Goal: Entertainment & Leisure: Consume media (video, audio)

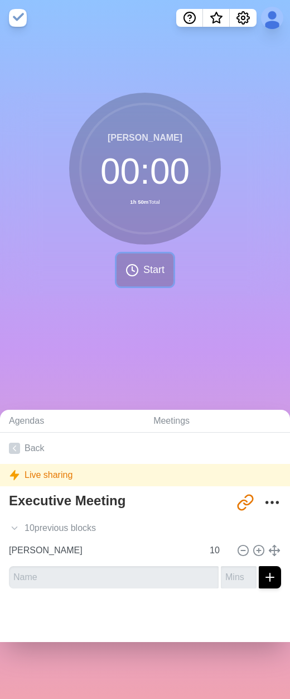
click at [144, 270] on span "Start" at bounding box center [154, 270] width 21 height 15
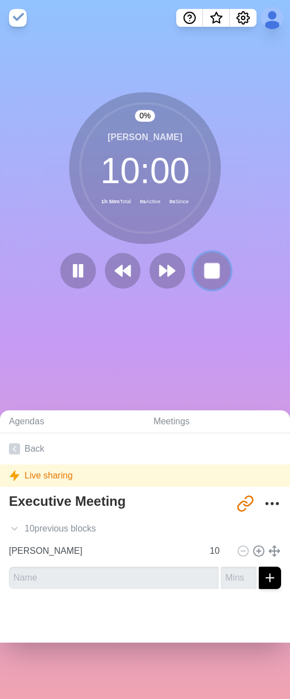
click at [197, 270] on button at bounding box center [211, 270] width 37 height 37
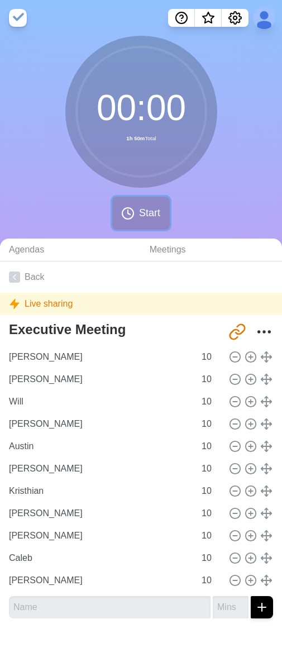
click at [141, 218] on span "Start" at bounding box center [149, 213] width 21 height 15
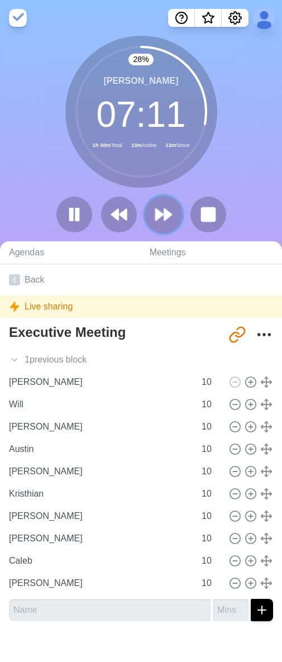
click at [166, 214] on polygon at bounding box center [167, 214] width 7 height 11
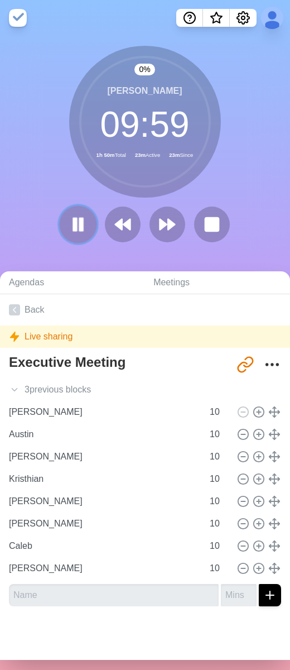
click at [74, 220] on rect at bounding box center [75, 224] width 3 height 12
click at [73, 224] on polygon at bounding box center [78, 224] width 11 height 14
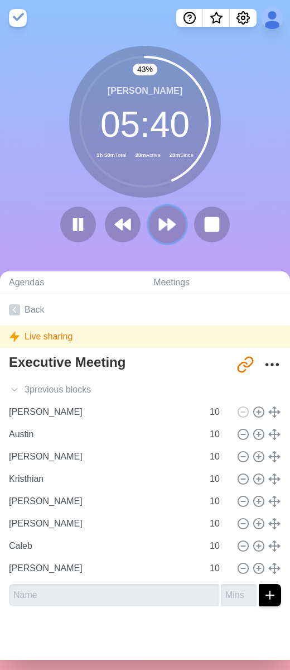
click at [168, 239] on button at bounding box center [167, 224] width 37 height 37
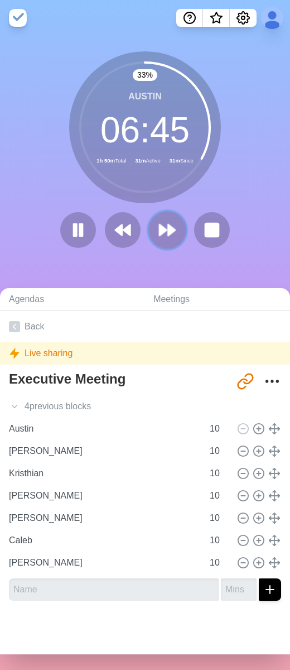
click at [160, 231] on polygon at bounding box center [163, 230] width 7 height 11
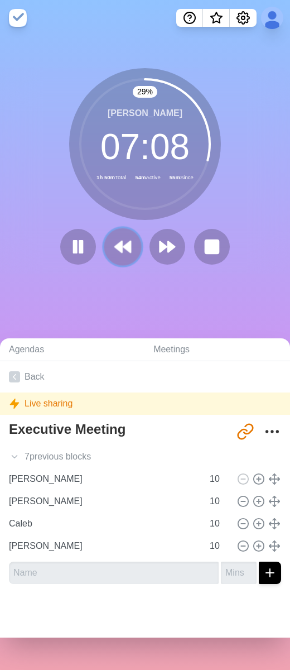
click at [119, 248] on polygon at bounding box center [118, 246] width 7 height 11
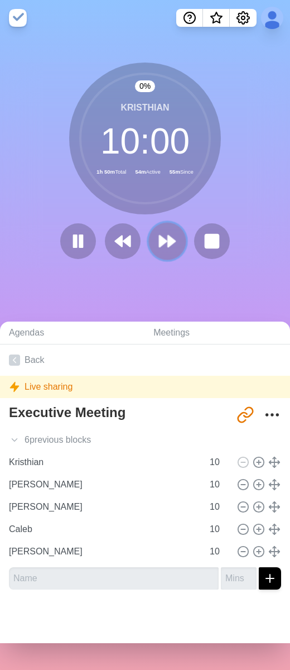
drag, startPoint x: 162, startPoint y: 238, endPoint x: 98, endPoint y: 251, distance: 65.0
click at [161, 239] on icon at bounding box center [168, 241] width 18 height 18
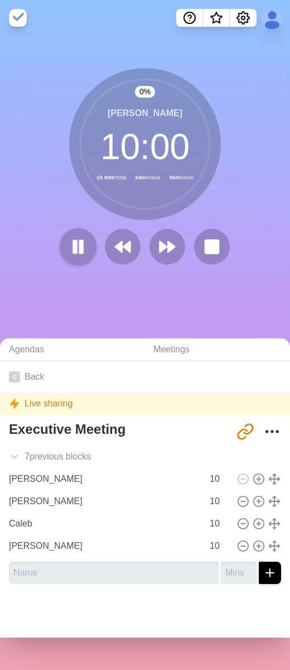
drag, startPoint x: 45, startPoint y: 249, endPoint x: 67, endPoint y: 252, distance: 22.0
click at [50, 250] on div "0 % [PERSON_NAME] 10 : 00 1h 50m Total 54m Active 55m Since" at bounding box center [145, 171] width 290 height 206
click at [74, 252] on rect at bounding box center [75, 247] width 3 height 12
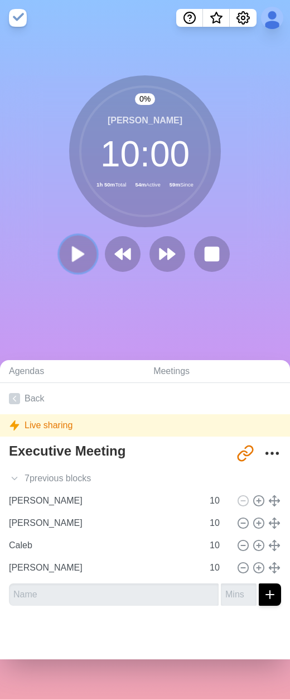
click at [75, 252] on polygon at bounding box center [78, 254] width 11 height 14
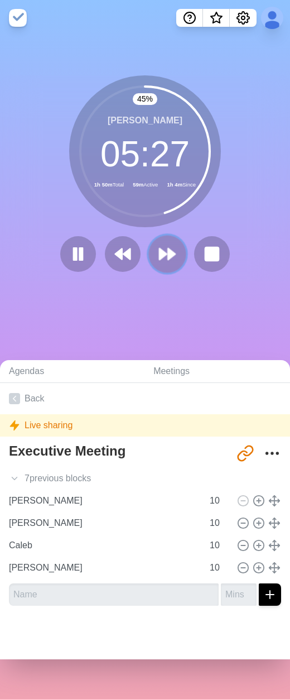
click at [168, 255] on polygon at bounding box center [171, 254] width 7 height 11
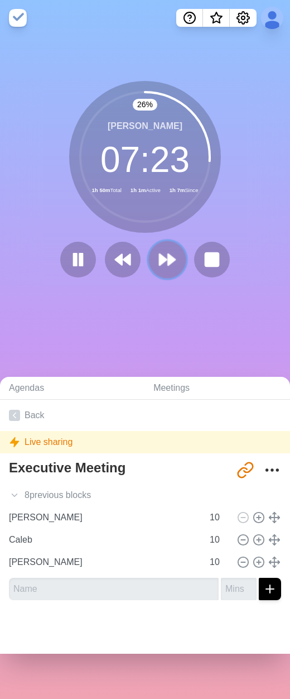
click at [169, 263] on icon at bounding box center [167, 259] width 19 height 19
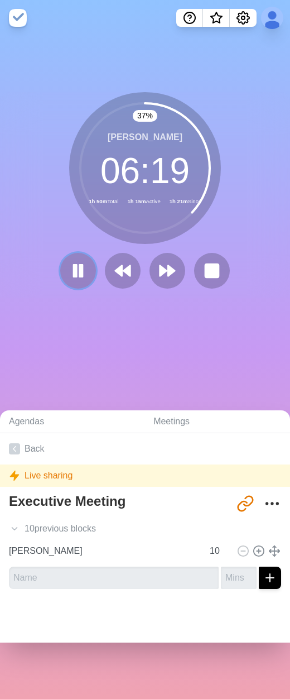
click at [69, 278] on icon at bounding box center [78, 271] width 18 height 18
click at [105, 275] on button at bounding box center [123, 271] width 36 height 36
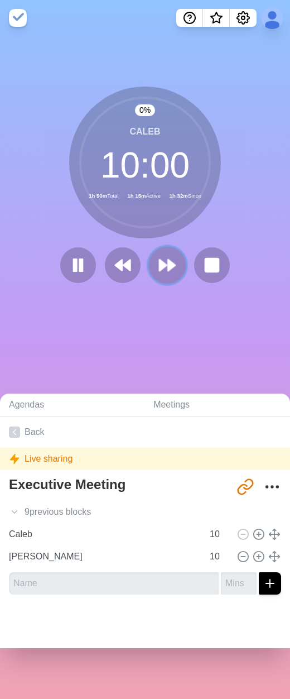
click at [178, 264] on button at bounding box center [167, 264] width 37 height 37
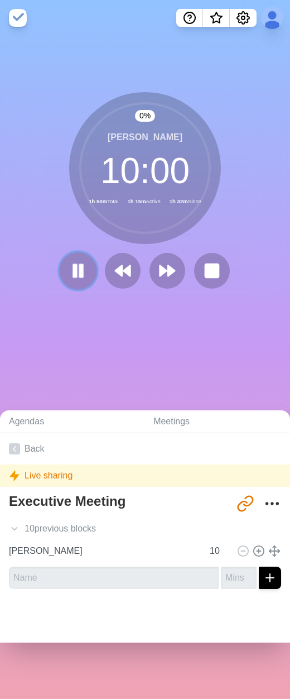
click at [88, 266] on button at bounding box center [77, 270] width 37 height 37
